Goal: Transaction & Acquisition: Obtain resource

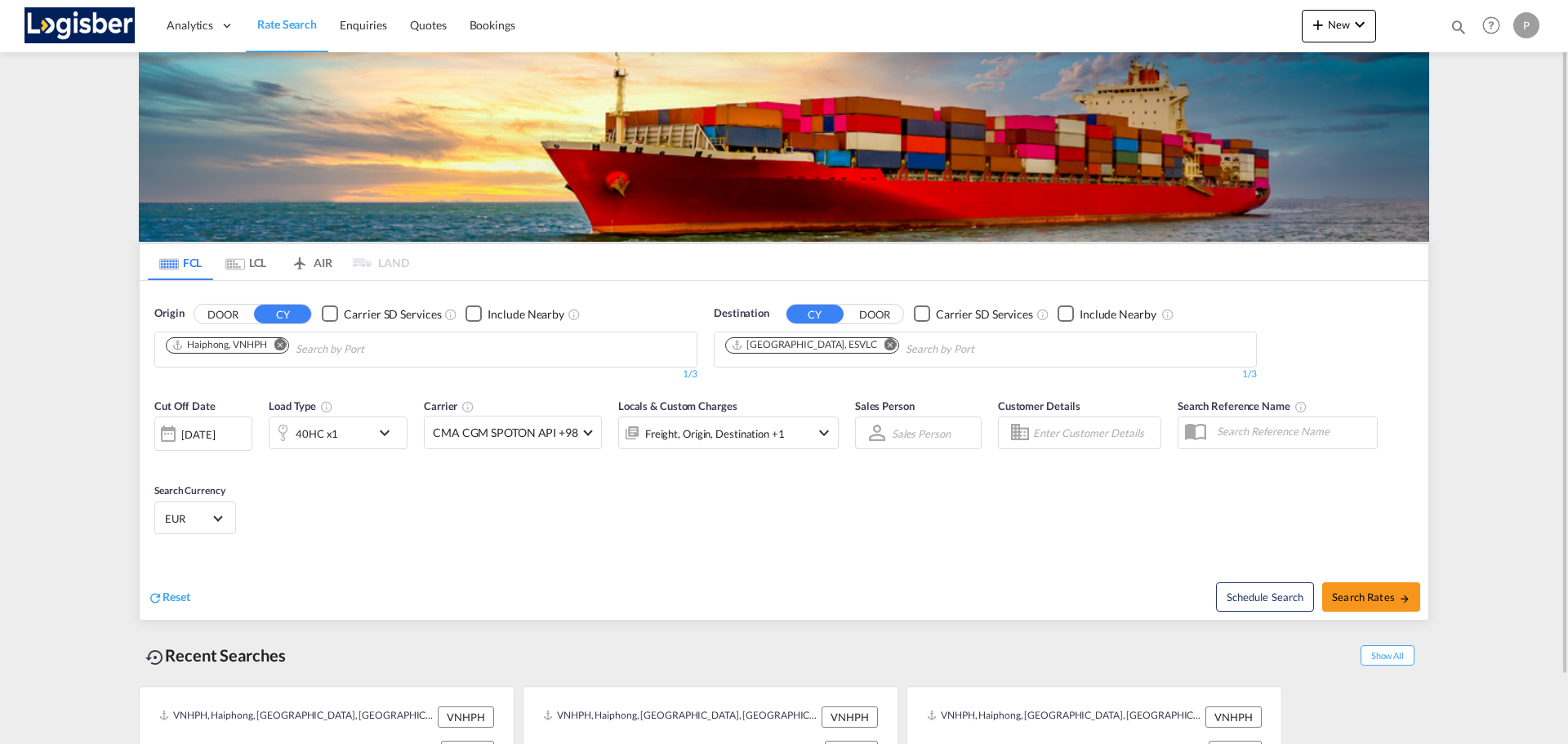
click at [285, 338] on button "Remove" at bounding box center [276, 346] width 25 height 17
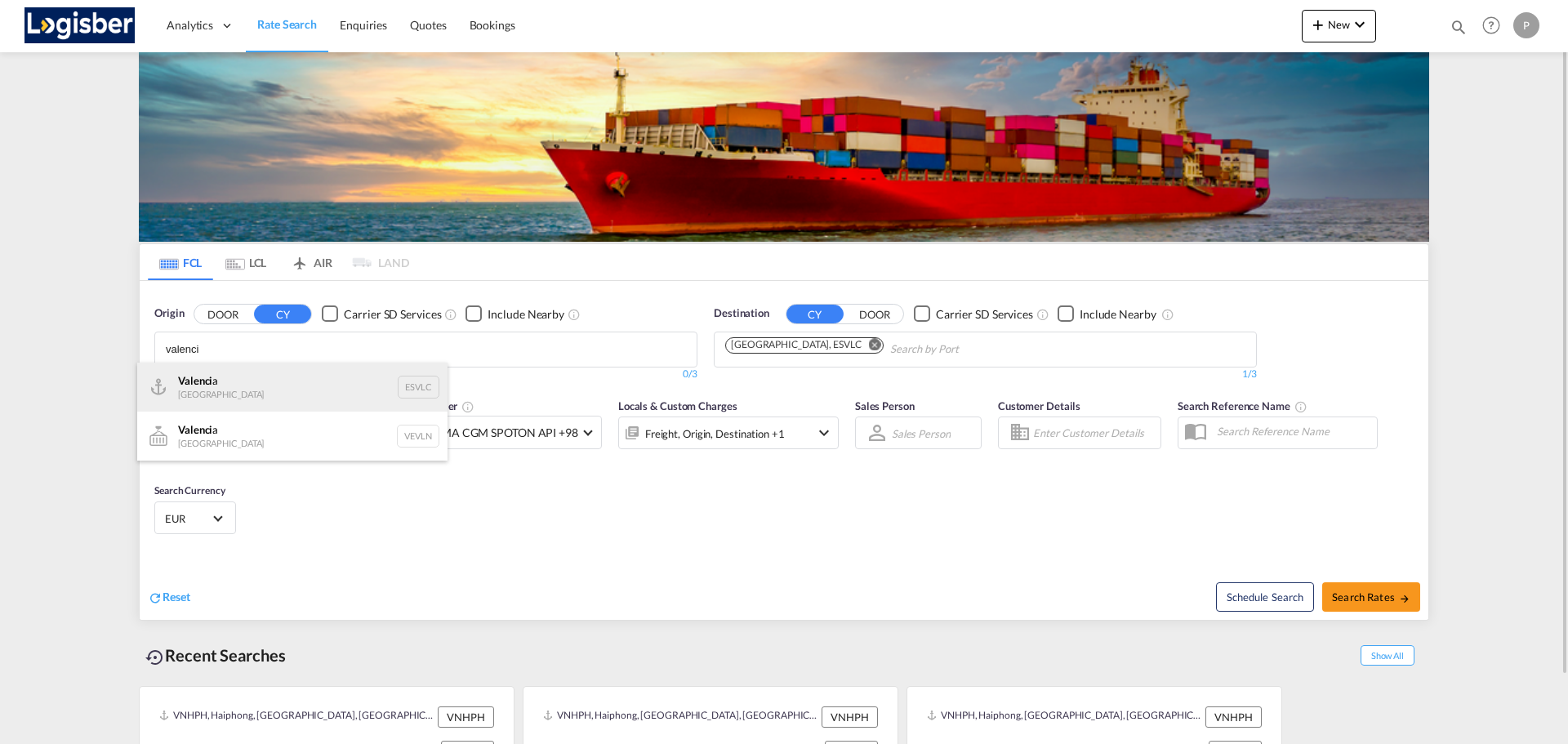
type input "valenci"
click at [260, 385] on div "Valenci a [GEOGRAPHIC_DATA] ESVLC" at bounding box center [292, 387] width 310 height 49
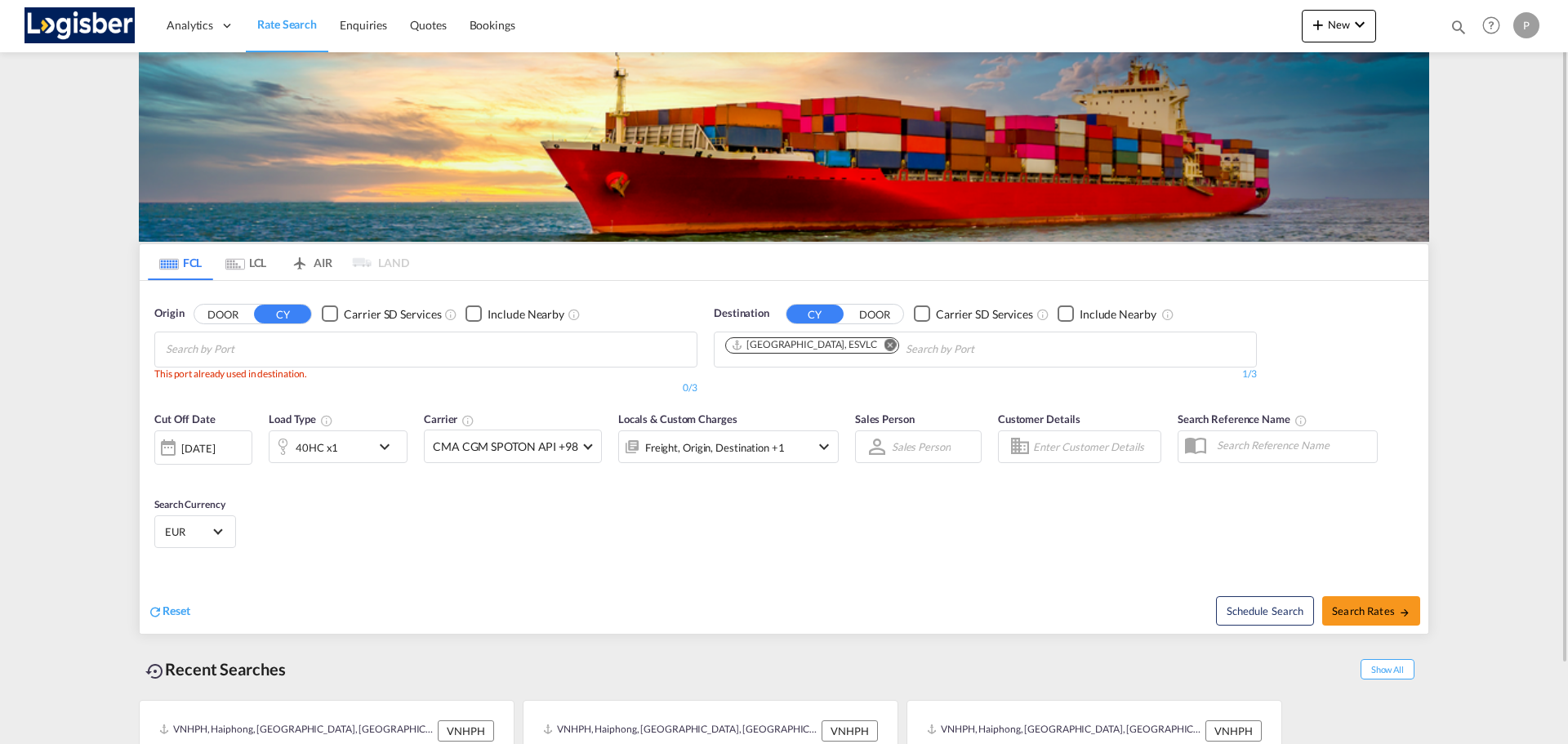
click at [884, 341] on md-icon "Remove" at bounding box center [890, 344] width 12 height 12
click at [552, 344] on body "Analytics Dashboard Rate Search Enquiries Quotes Bookings" at bounding box center [784, 372] width 1568 height 744
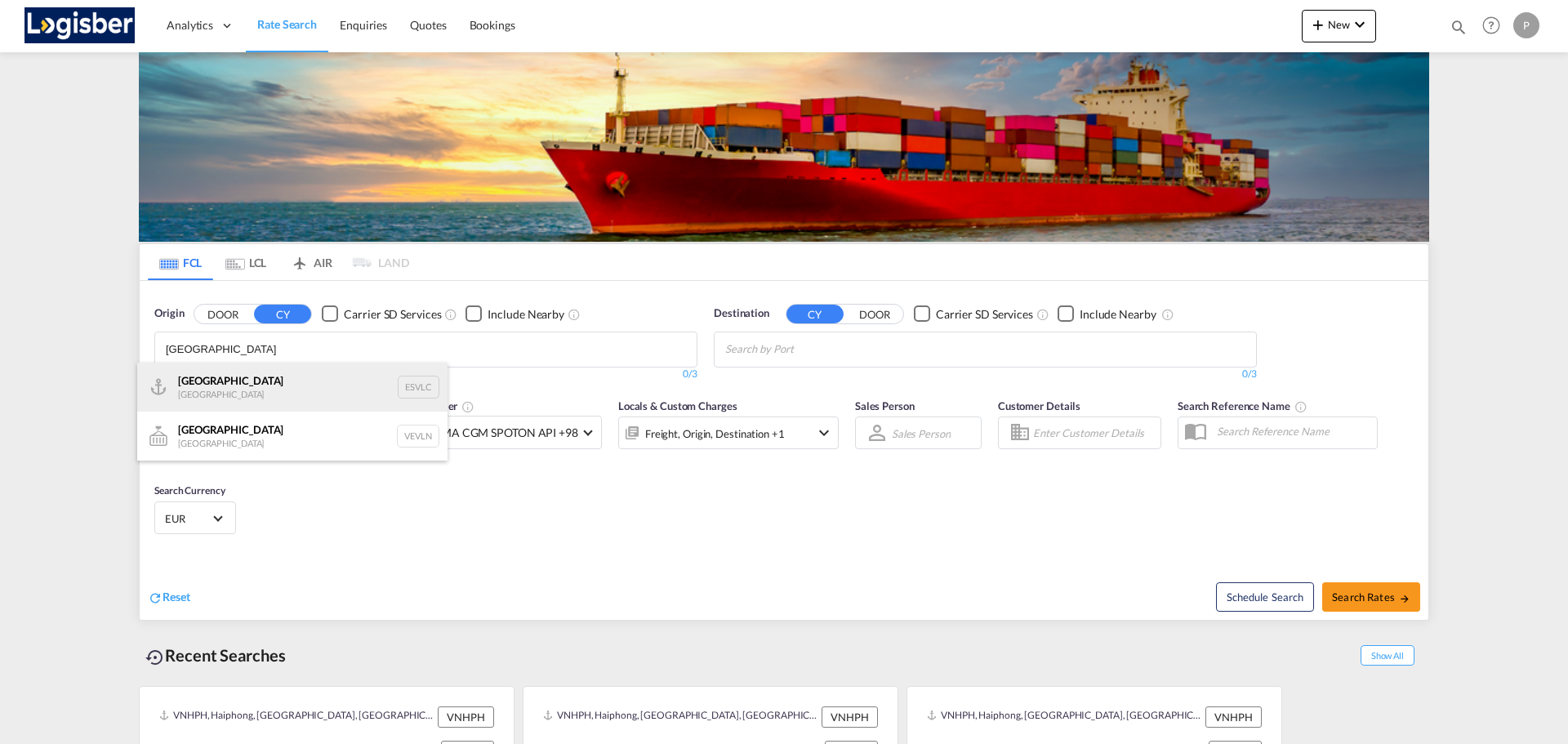
type input "[GEOGRAPHIC_DATA]"
click at [278, 383] on div "Valencia [GEOGRAPHIC_DATA] ESVLC" at bounding box center [292, 387] width 310 height 49
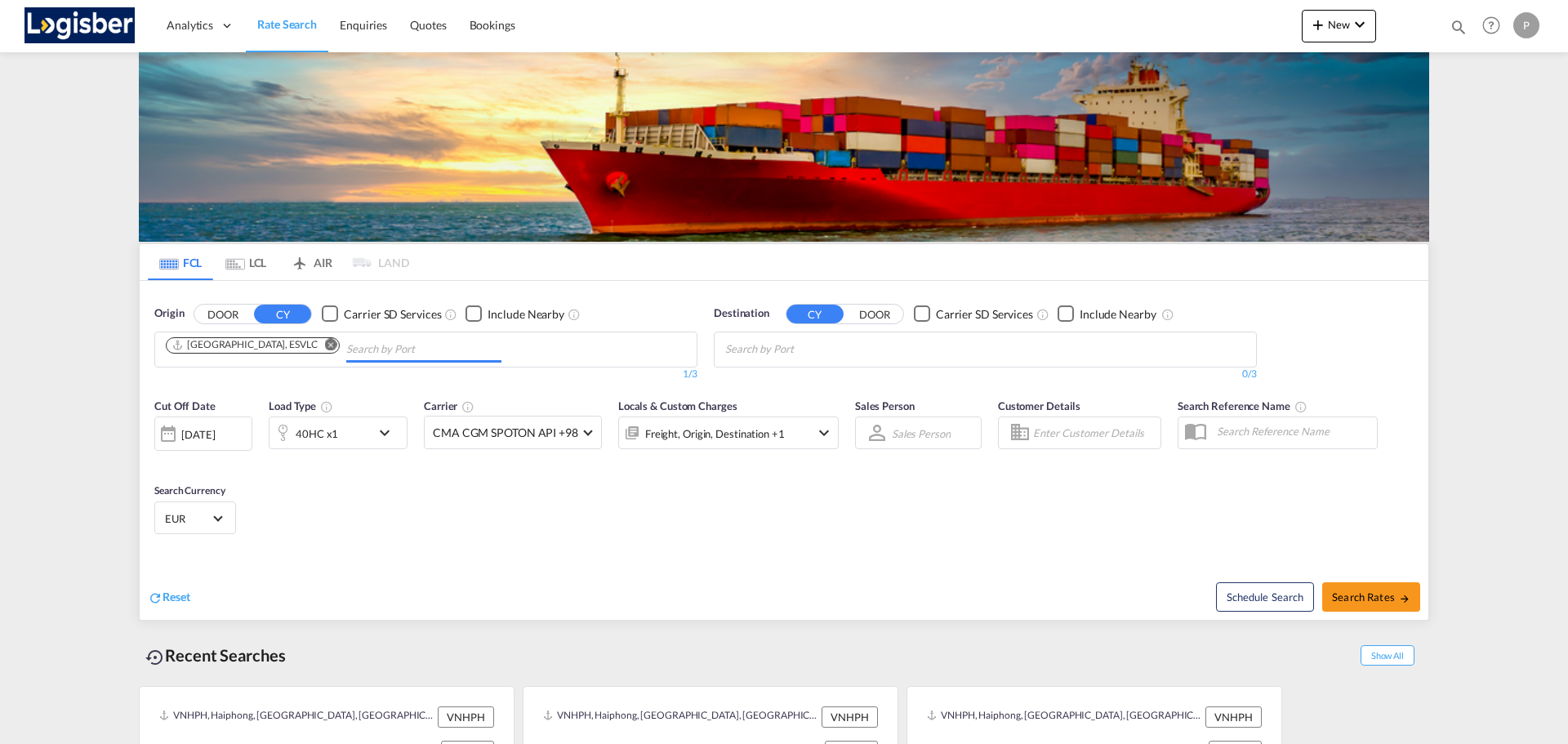
click at [798, 334] on body "Analytics Dashboard Rate Search Enquiries Quotes Bookings" at bounding box center [784, 372] width 1568 height 744
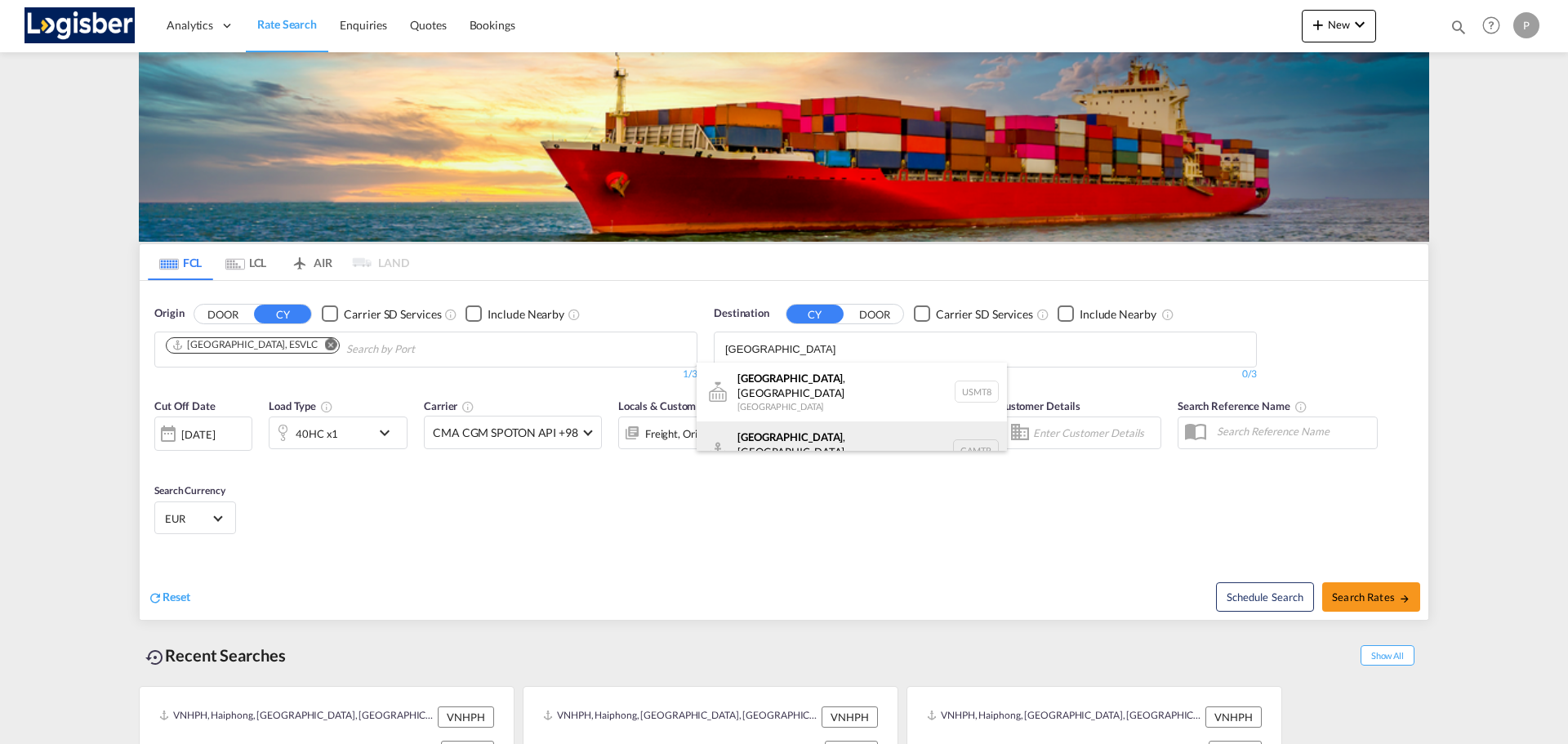
type input "[GEOGRAPHIC_DATA]"
click at [821, 426] on div "[GEOGRAPHIC_DATA] , [GEOGRAPHIC_DATA] [GEOGRAPHIC_DATA] CAMTR" at bounding box center [852, 450] width 310 height 59
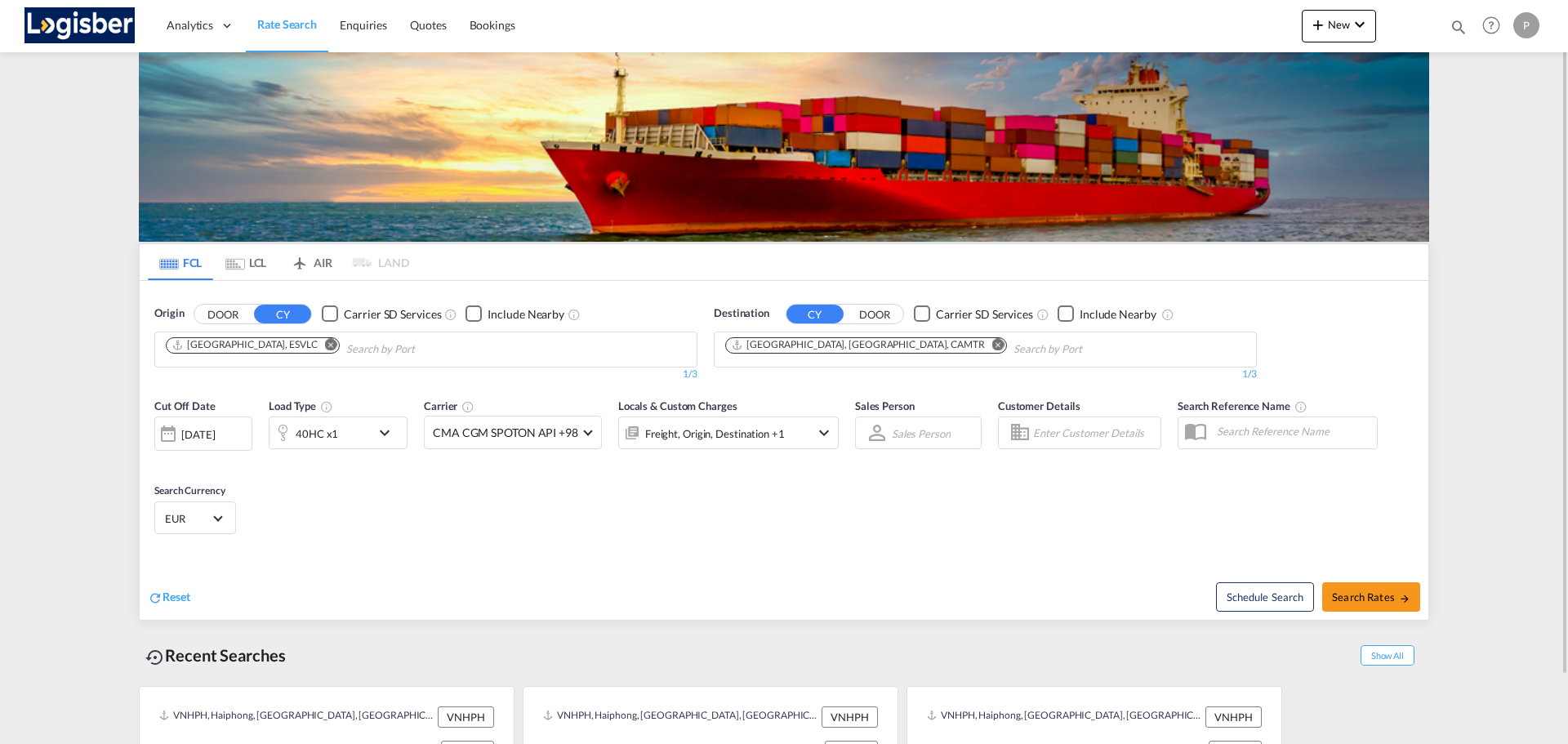
click at [373, 445] on div "40HC x1" at bounding box center [338, 433] width 139 height 32
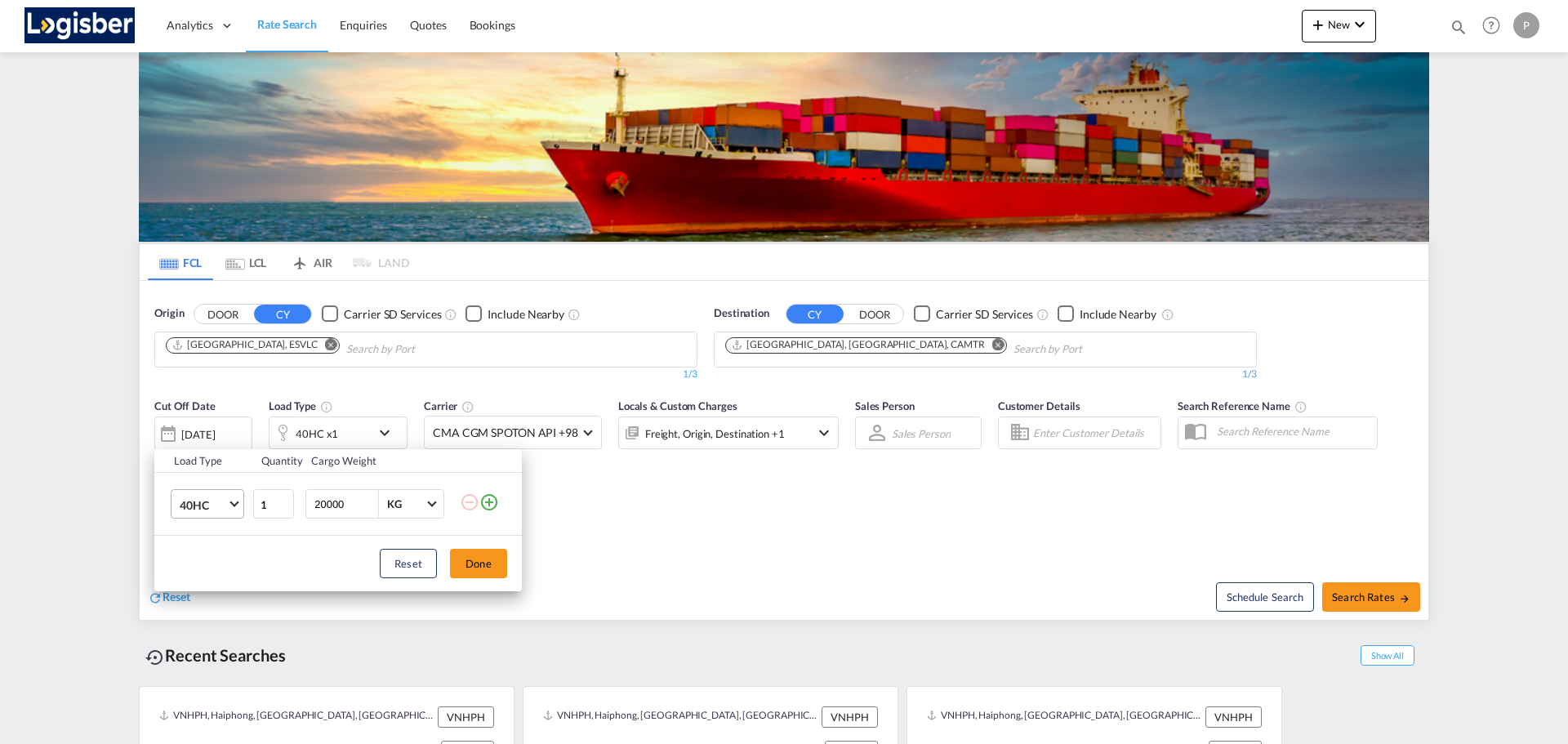
click at [236, 514] on md-select-value "40HC" at bounding box center [210, 504] width 65 height 28
click at [214, 540] on md-option "40RE" at bounding box center [222, 540] width 111 height 39
click at [467, 569] on button "Done" at bounding box center [478, 564] width 57 height 30
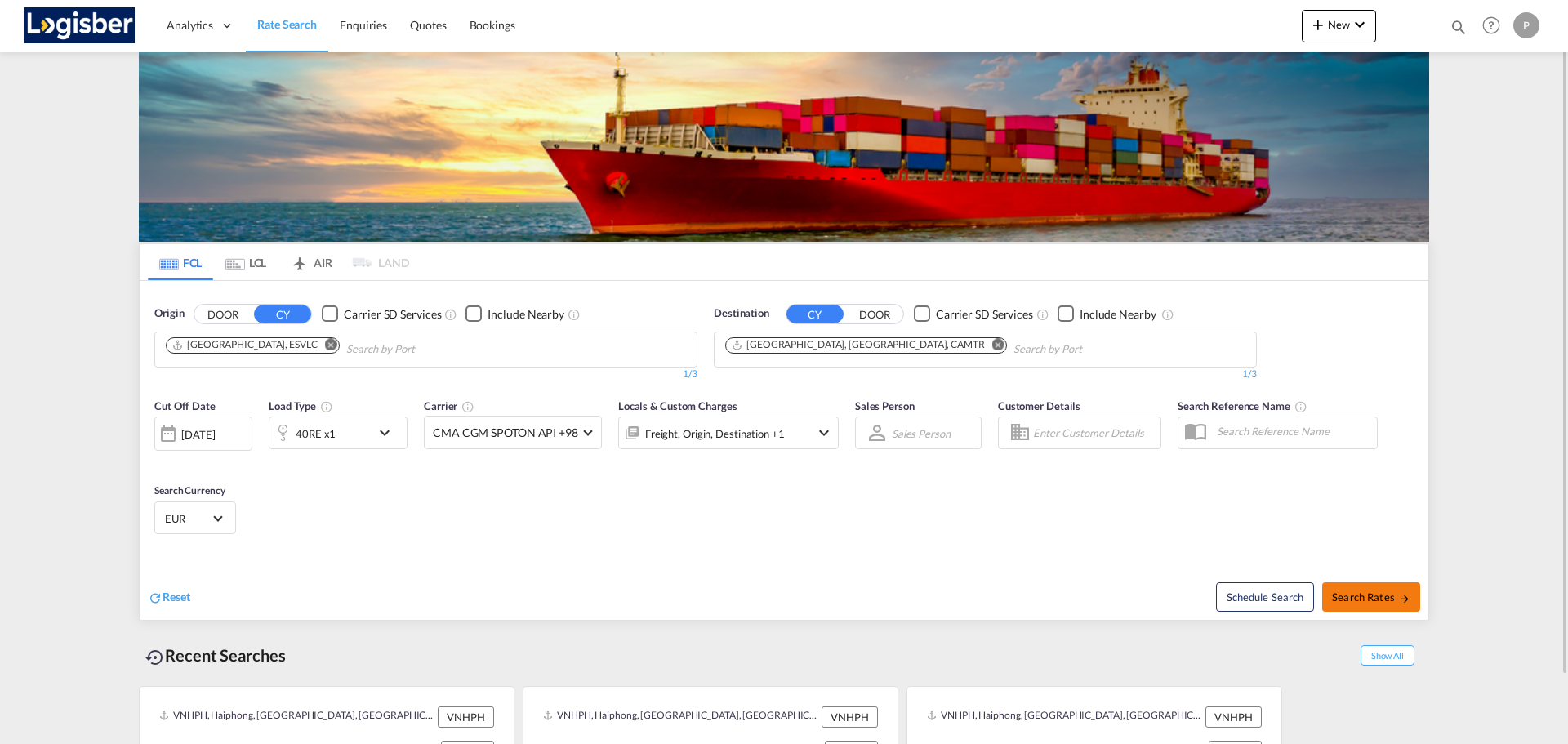
click at [1393, 587] on button "Search Rates" at bounding box center [1371, 597] width 98 height 30
type input "ESVLC to CAMTR / [DATE]"
